Goal: Transaction & Acquisition: Purchase product/service

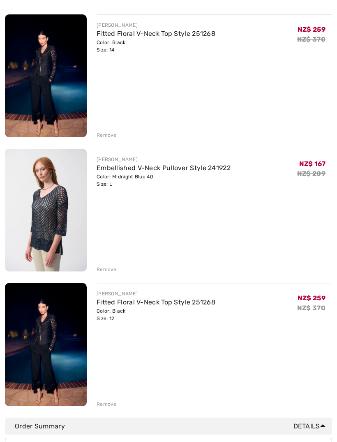
scroll to position [242, 0]
click at [102, 402] on div "Remove" at bounding box center [107, 403] width 20 height 7
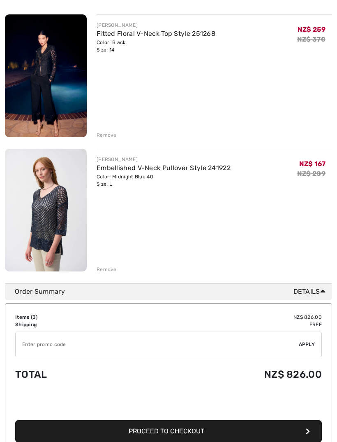
click at [30, 346] on input "TEXT" at bounding box center [158, 344] width 284 height 25
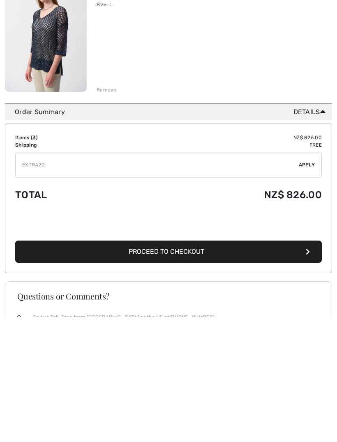
type input "EXTRA20"
click at [307, 286] on span "Apply" at bounding box center [307, 289] width 16 height 7
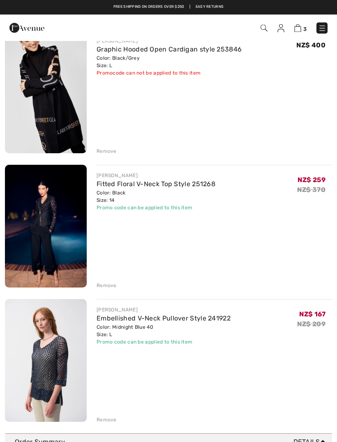
scroll to position [0, 0]
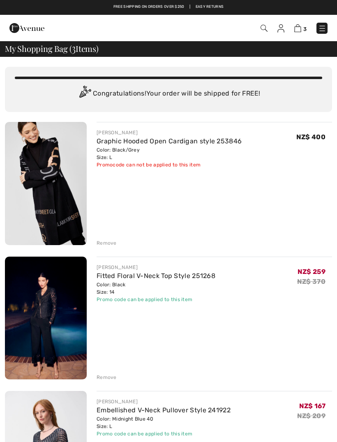
click at [30, 25] on img at bounding box center [26, 28] width 35 height 16
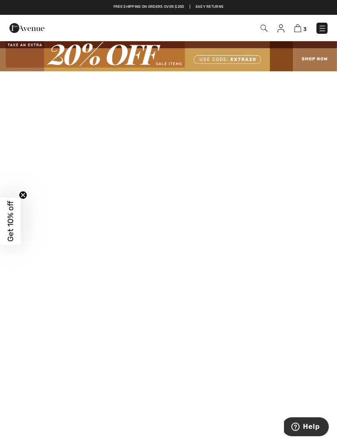
click at [326, 33] on img at bounding box center [323, 28] width 8 height 8
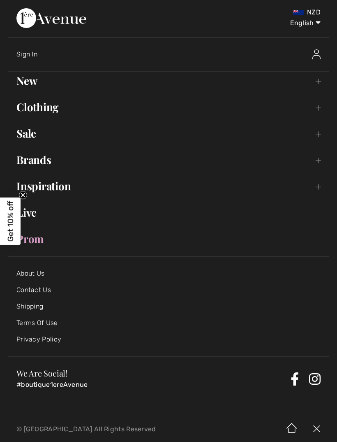
click at [27, 135] on link "Sale Toggle submenu" at bounding box center [168, 133] width 321 height 18
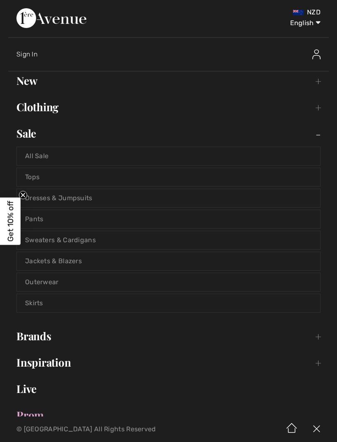
click at [51, 255] on link "Jackets & Blazers" at bounding box center [169, 261] width 304 height 18
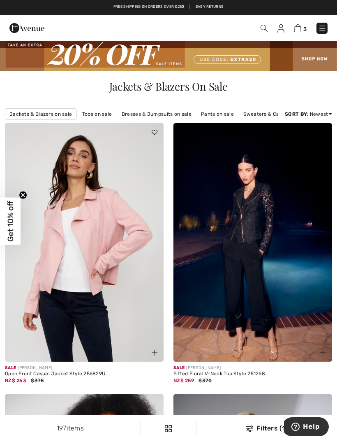
click at [326, 28] on img at bounding box center [323, 28] width 8 height 8
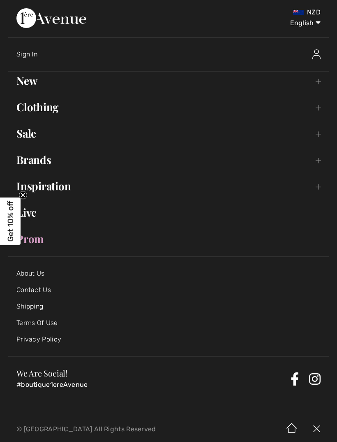
click at [28, 84] on link "New Toggle submenu" at bounding box center [168, 81] width 321 height 18
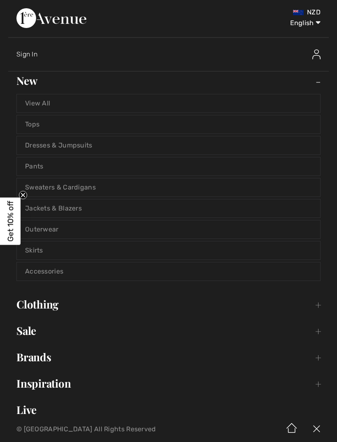
click at [65, 209] on link "Jackets & Blazers" at bounding box center [169, 208] width 304 height 18
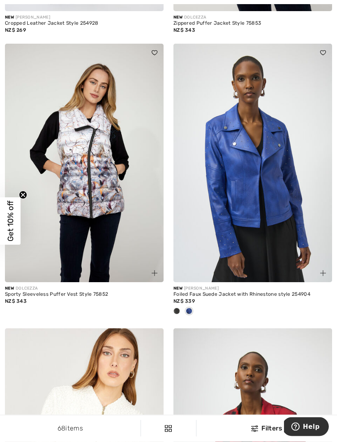
scroll to position [2380, 0]
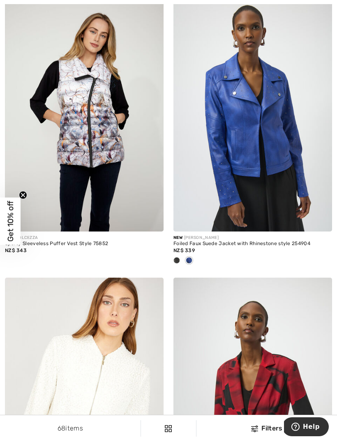
click at [238, 248] on div "NZ$ 339" at bounding box center [253, 250] width 159 height 7
click at [212, 242] on div "Foiled Faux Suede Jacket with Rhinestone style 254904" at bounding box center [253, 244] width 159 height 6
click at [219, 179] on img at bounding box center [253, 112] width 159 height 238
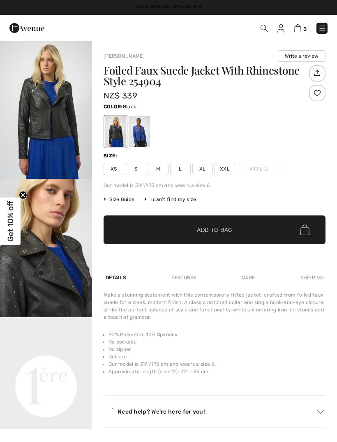
click at [178, 174] on span "L" at bounding box center [180, 169] width 21 height 12
click at [185, 231] on span "✔ Added to Bag" at bounding box center [202, 230] width 50 height 9
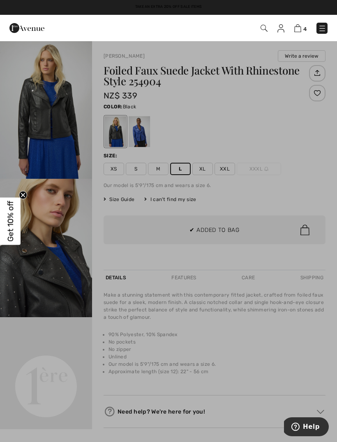
click at [300, 183] on div at bounding box center [168, 221] width 337 height 442
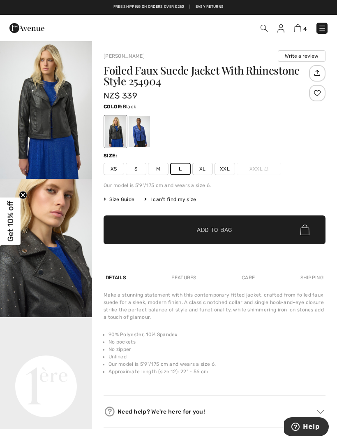
click at [31, 136] on img "1 / 5" at bounding box center [46, 109] width 92 height 138
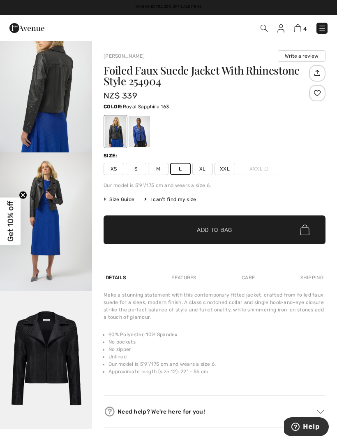
click at [140, 135] on div at bounding box center [139, 131] width 21 height 31
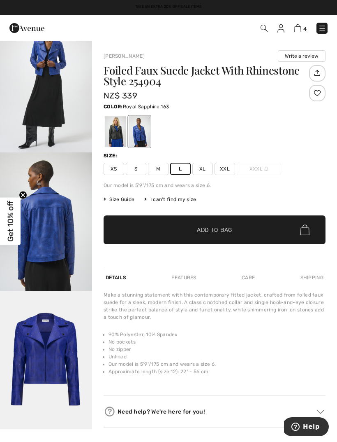
click at [177, 233] on span "✔ Added to Bag" at bounding box center [202, 230] width 50 height 9
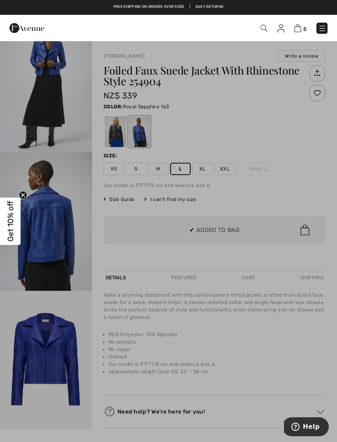
click at [198, 289] on div at bounding box center [168, 221] width 337 height 442
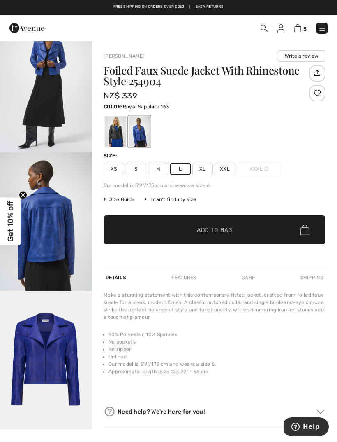
click at [295, 36] on div "5 Added to Bag Frank Lyman Graphic Hooded Open Cardigan Style 253846 NZ$ 400 Co…" at bounding box center [237, 28] width 193 height 17
click at [299, 31] on img at bounding box center [298, 28] width 7 height 8
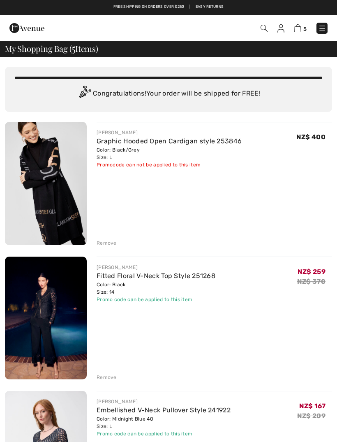
click at [28, 25] on img at bounding box center [26, 28] width 35 height 16
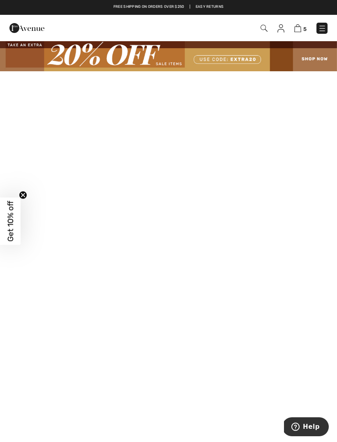
click at [26, 30] on img at bounding box center [26, 28] width 35 height 16
click at [6, 221] on span "Get 10% off" at bounding box center [10, 220] width 9 height 41
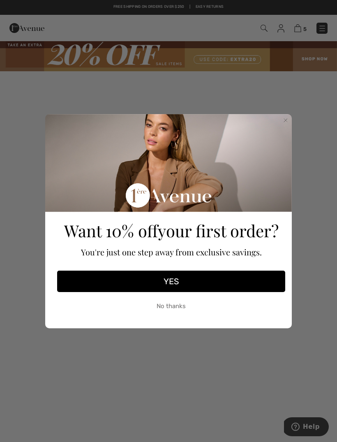
click at [118, 289] on button "YES" at bounding box center [171, 280] width 228 height 21
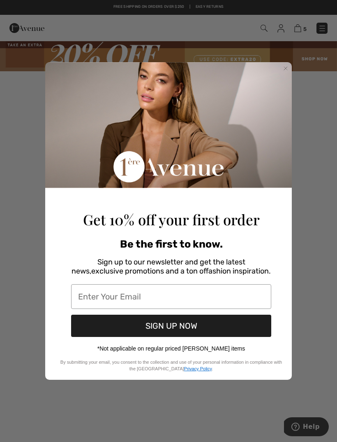
click at [287, 71] on circle "Close dialog" at bounding box center [286, 68] width 8 height 8
